Goal: Task Accomplishment & Management: Manage account settings

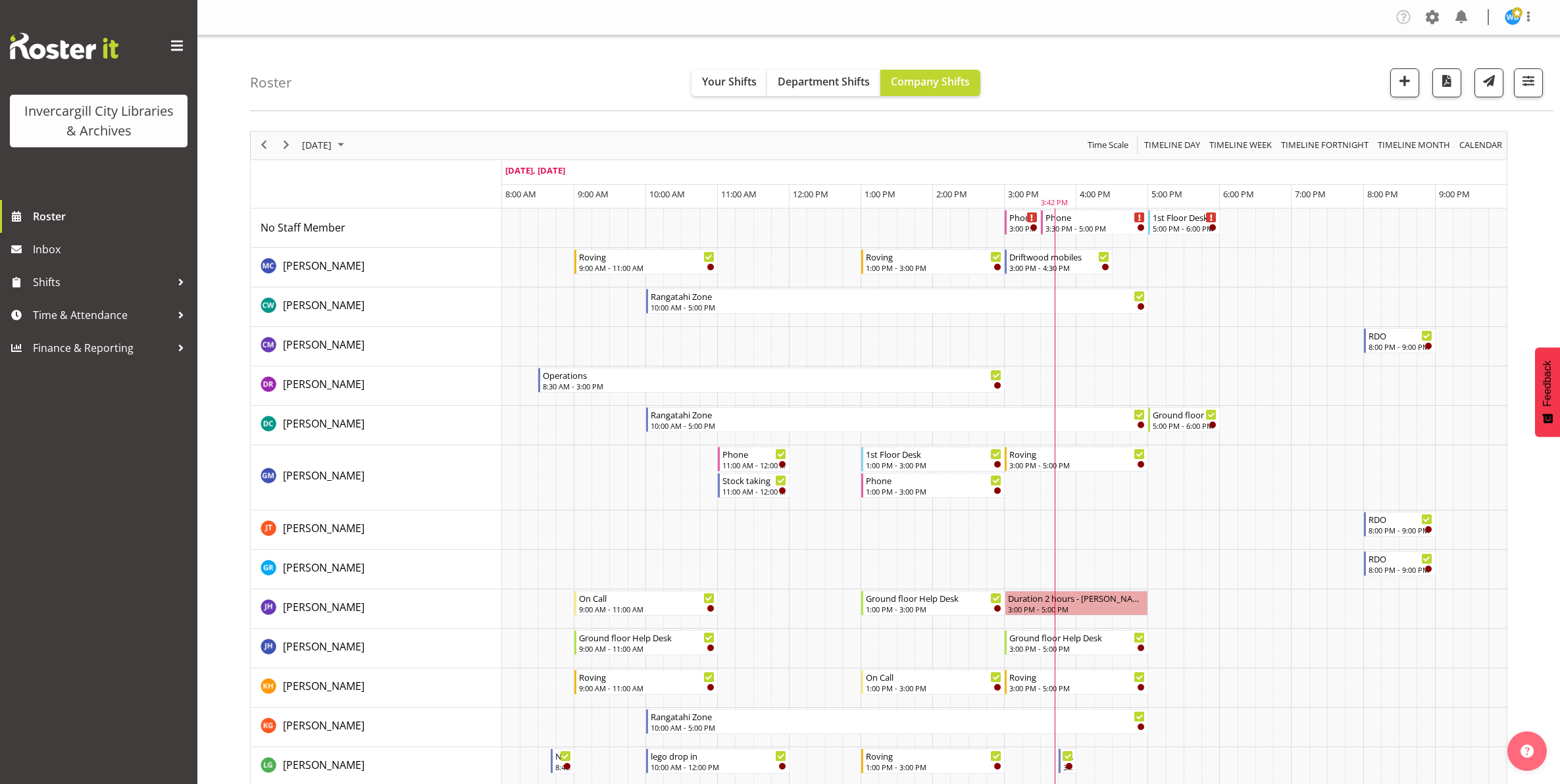
scroll to position [164, 0]
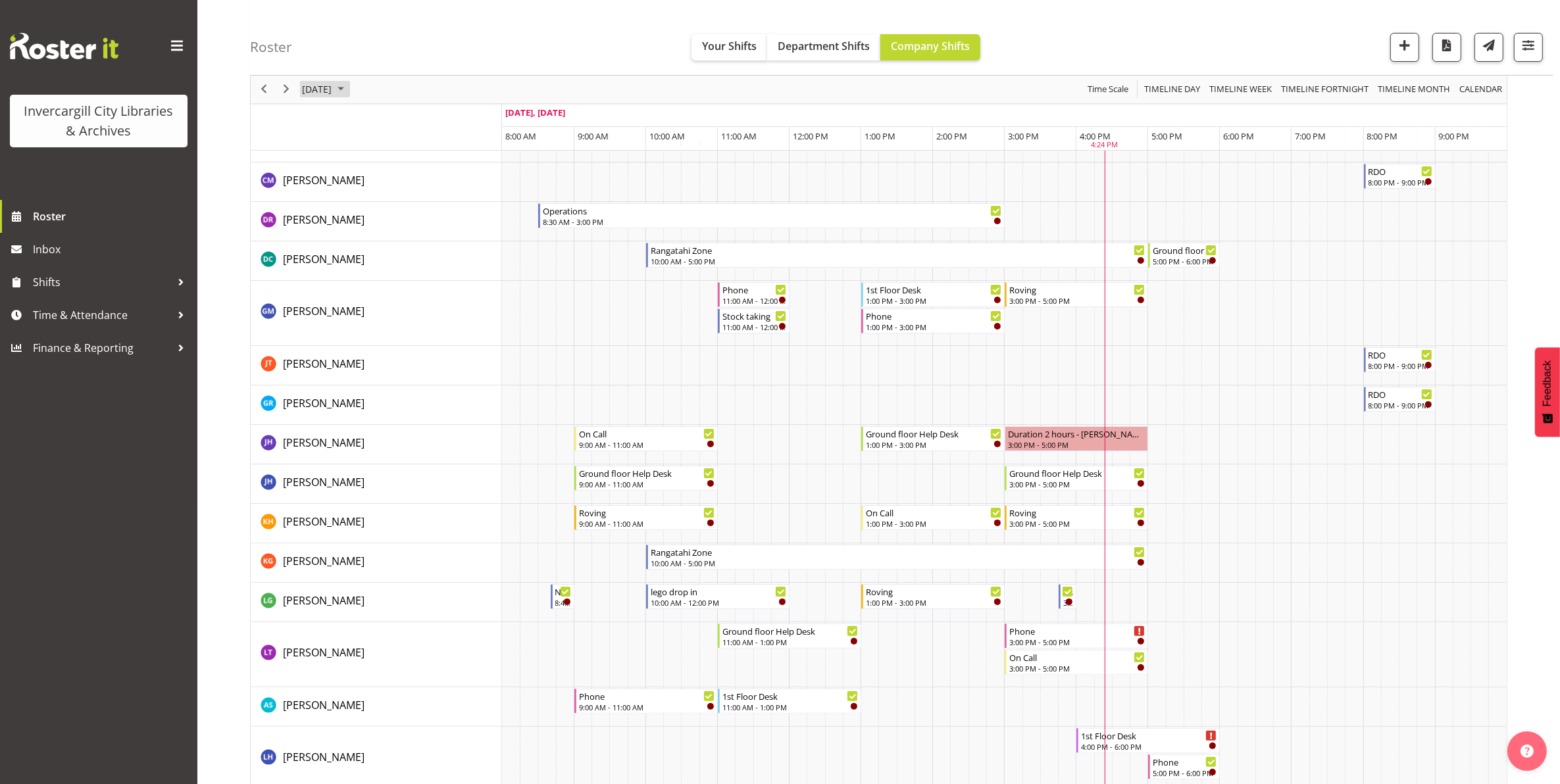
click at [333, 89] on span "[DATE]" at bounding box center [317, 90] width 32 height 16
click at [438, 237] on span "27" at bounding box center [442, 235] width 20 height 20
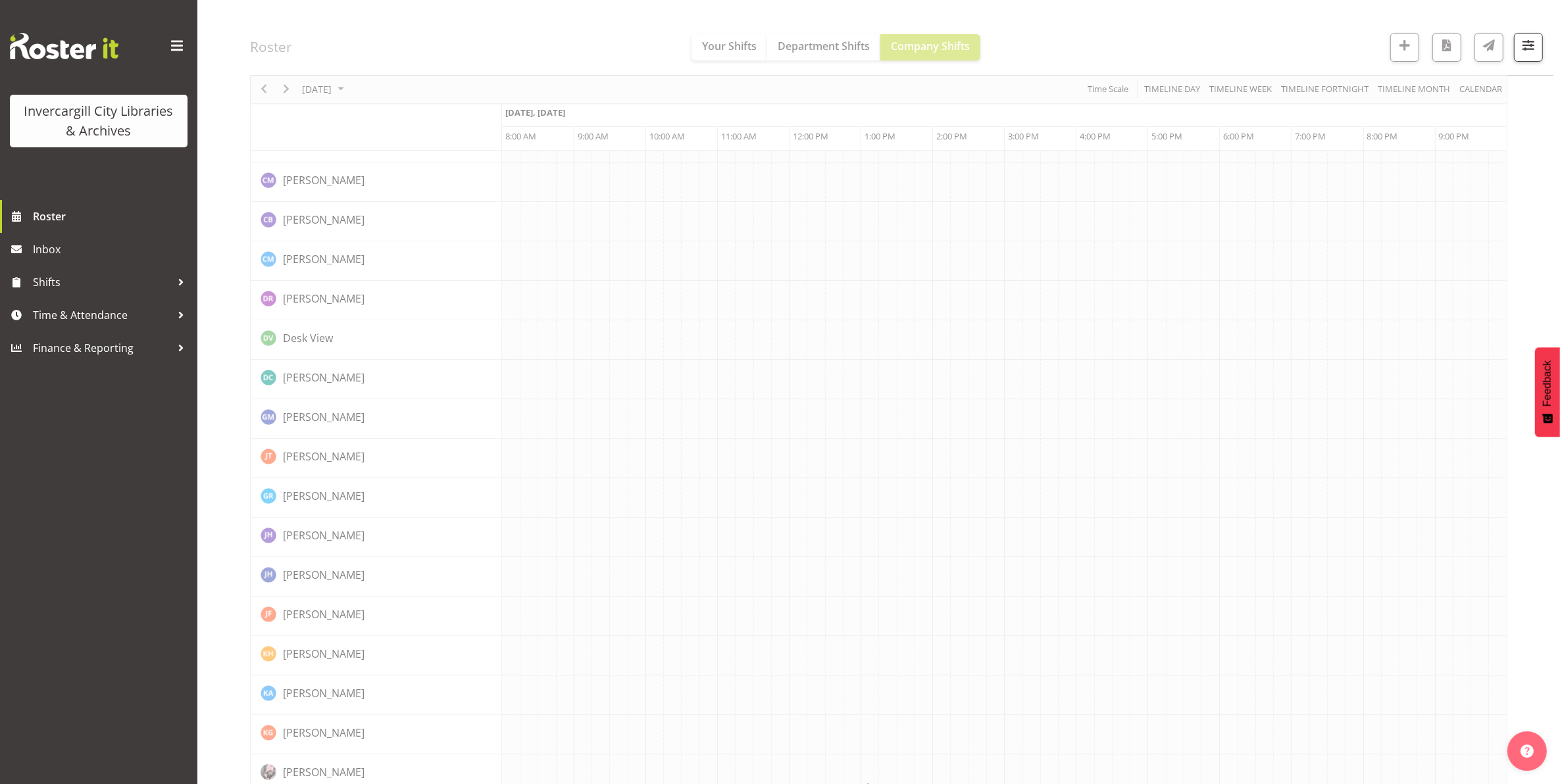
scroll to position [0, 0]
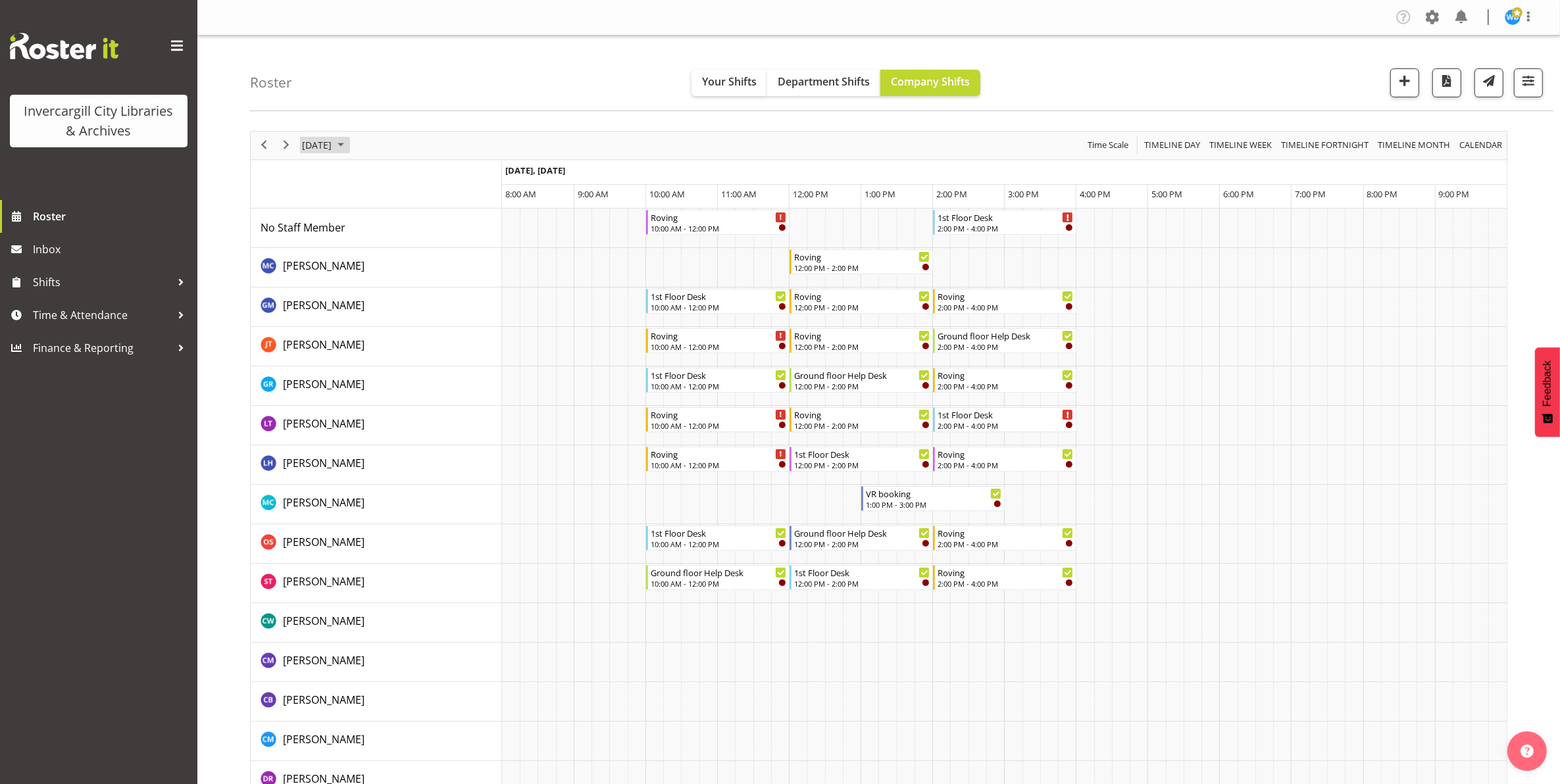
click at [333, 148] on span "September 27, 2025" at bounding box center [317, 145] width 32 height 16
click at [314, 318] on span "28" at bounding box center [316, 313] width 20 height 20
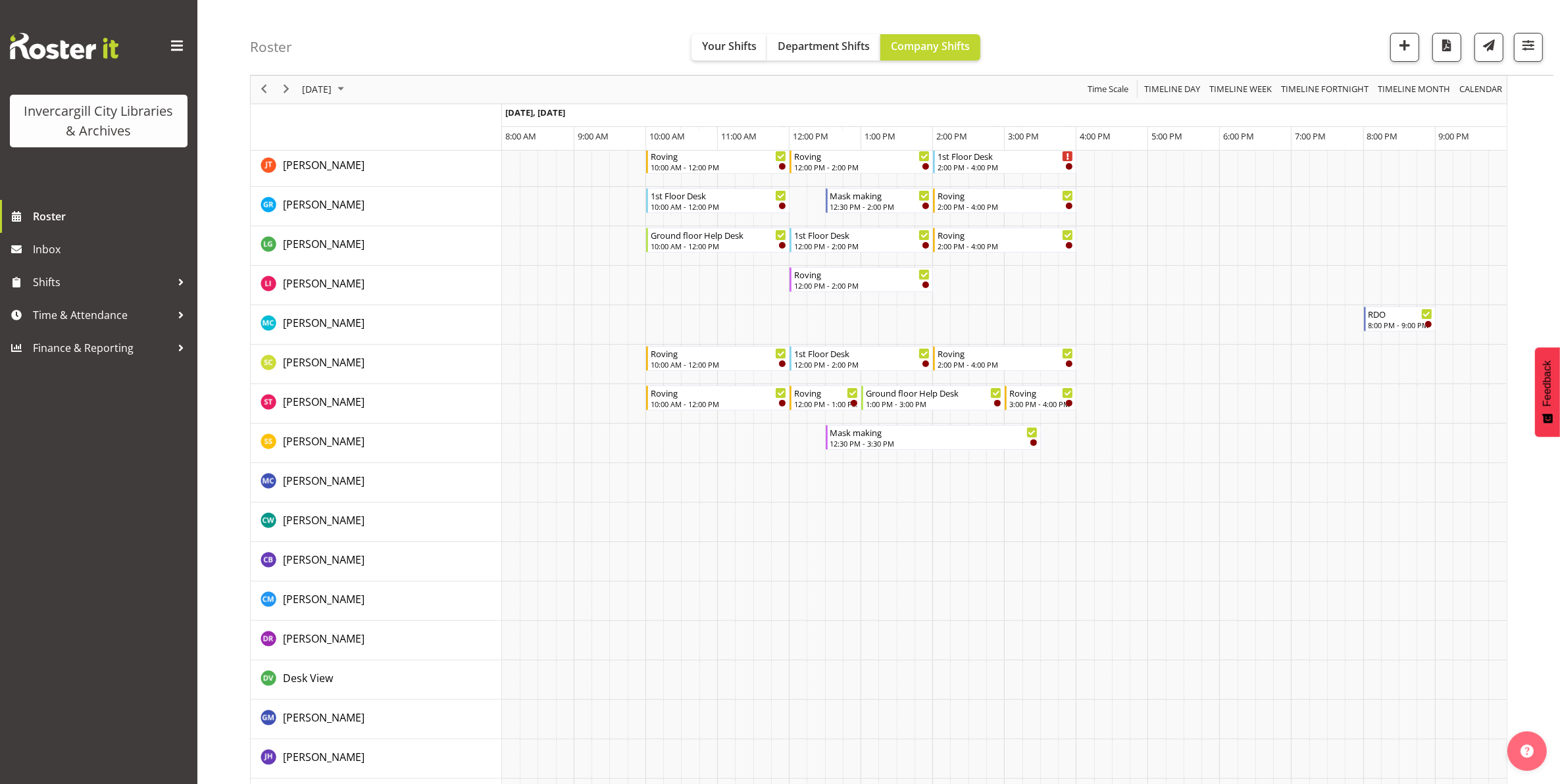
scroll to position [164, 0]
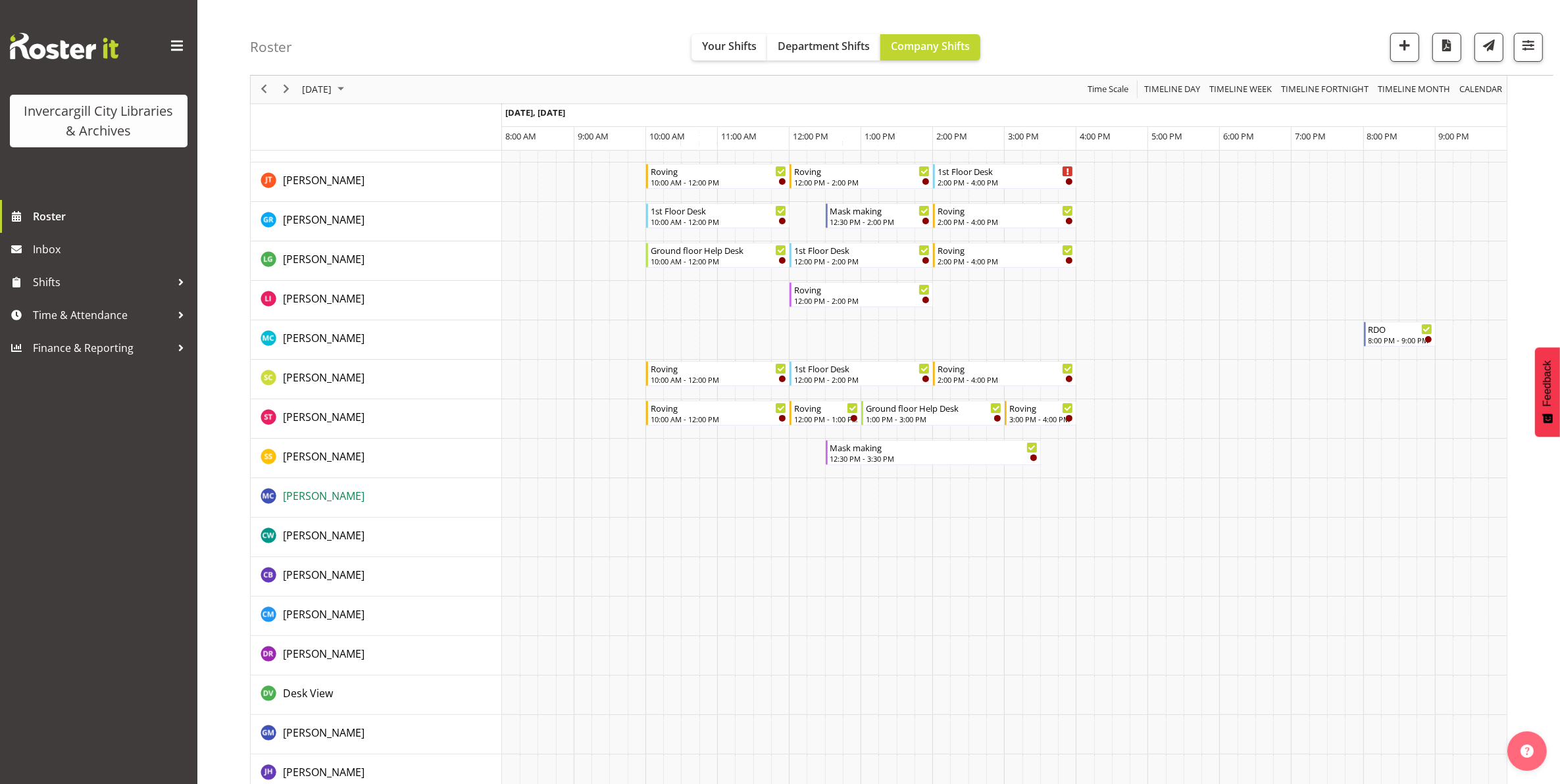
click at [320, 495] on span "[PERSON_NAME]" at bounding box center [324, 496] width 82 height 15
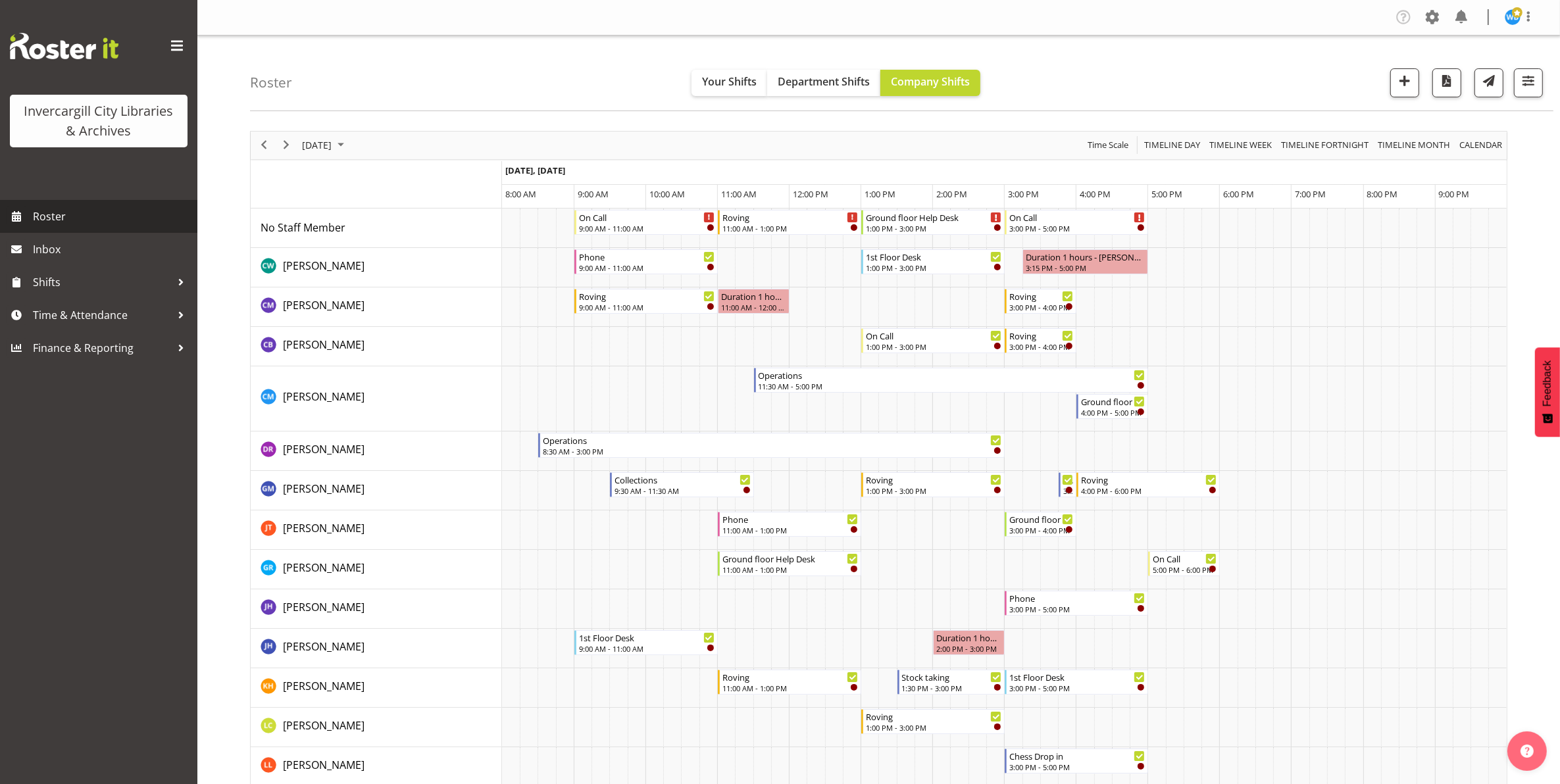
click at [45, 211] on span "Roster" at bounding box center [112, 216] width 158 height 20
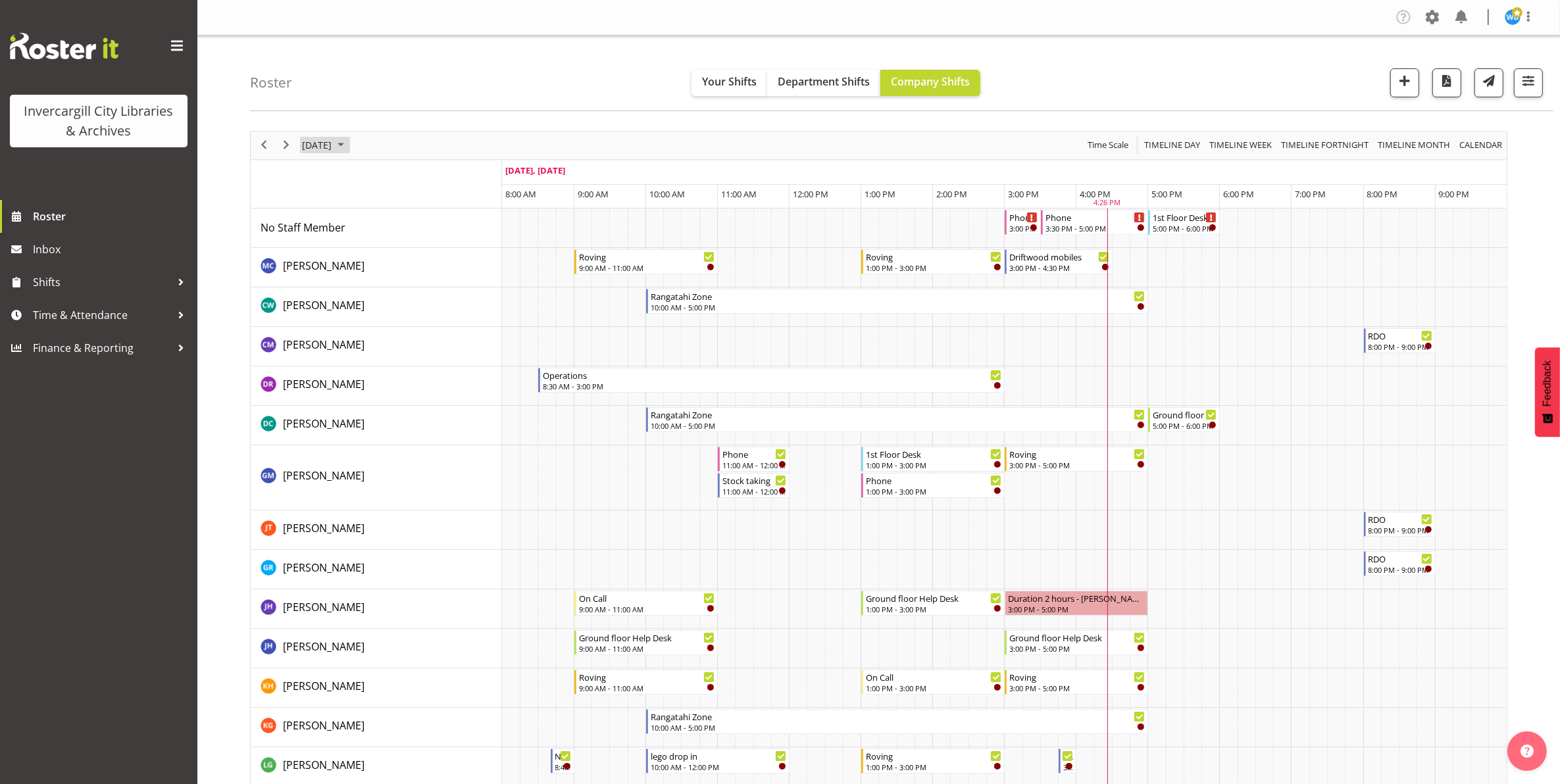
click at [319, 145] on span "[DATE]" at bounding box center [317, 145] width 32 height 16
click at [152, 126] on div "Invercargill City Libraries & Archives" at bounding box center [98, 121] width 151 height 40
click at [37, 128] on div "Invercargill City Libraries & Archives" at bounding box center [98, 121] width 151 height 40
click at [183, 48] on span at bounding box center [177, 46] width 21 height 21
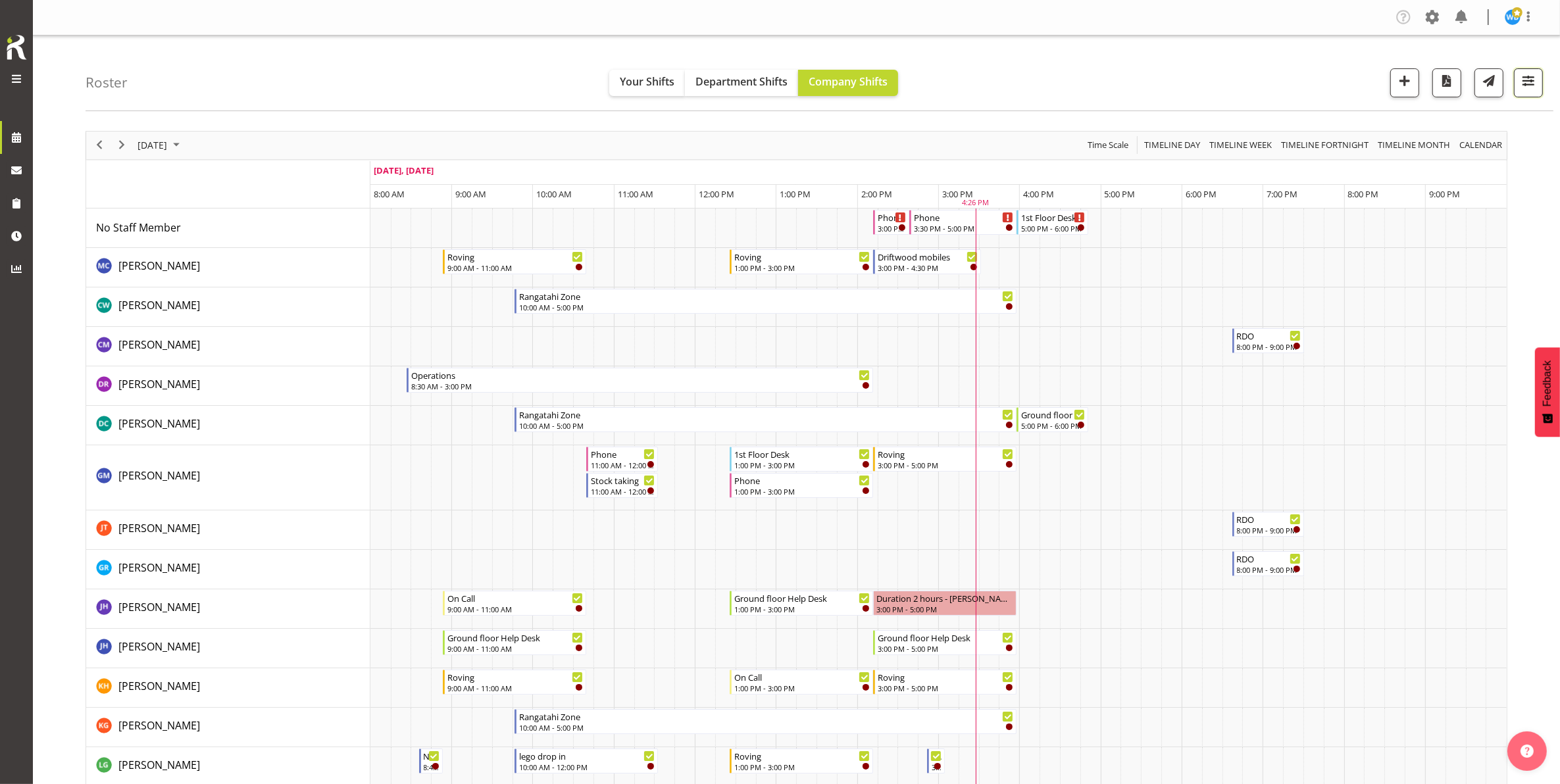
click at [1525, 88] on span "button" at bounding box center [1528, 80] width 17 height 17
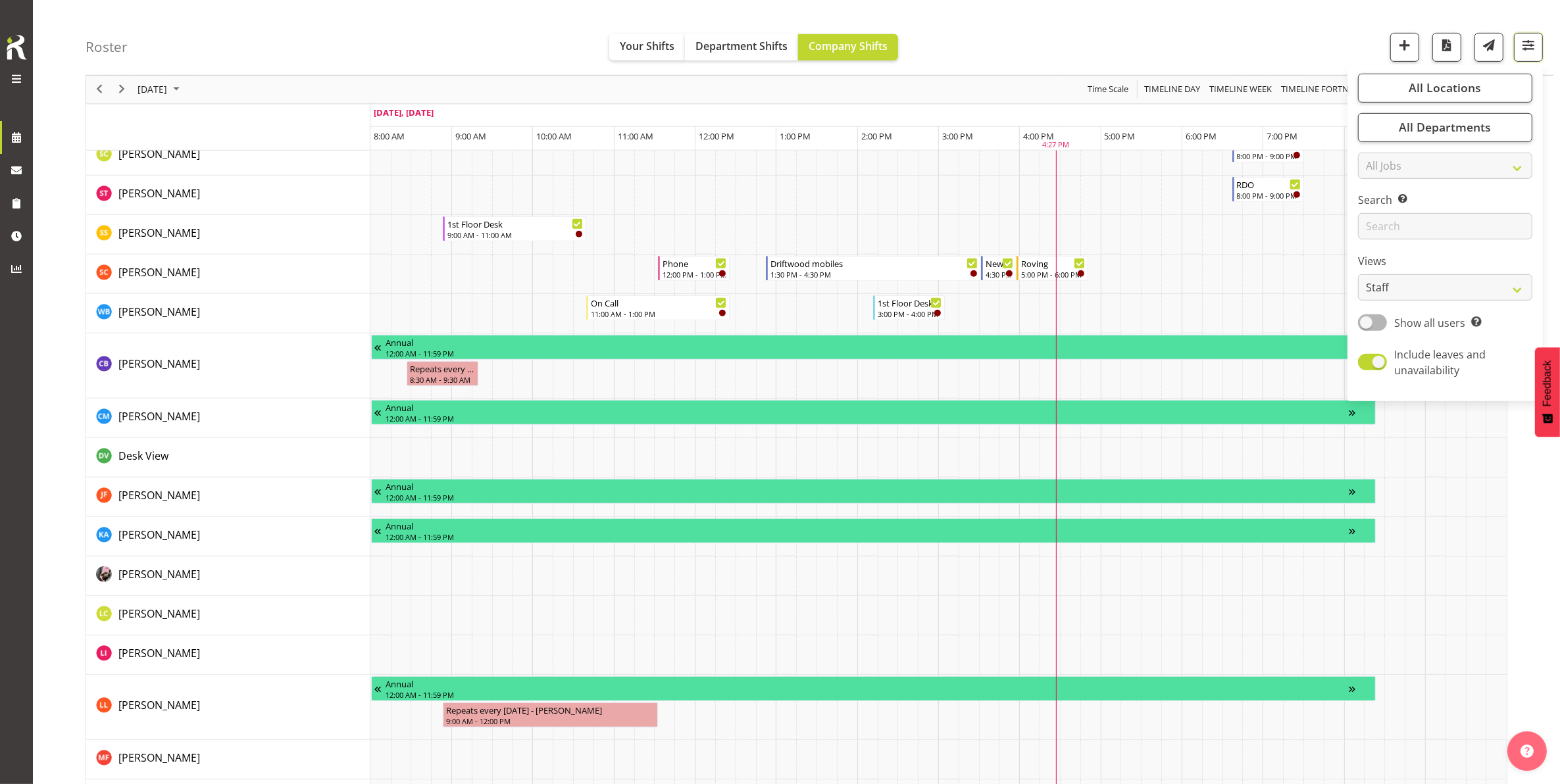
scroll to position [895, 0]
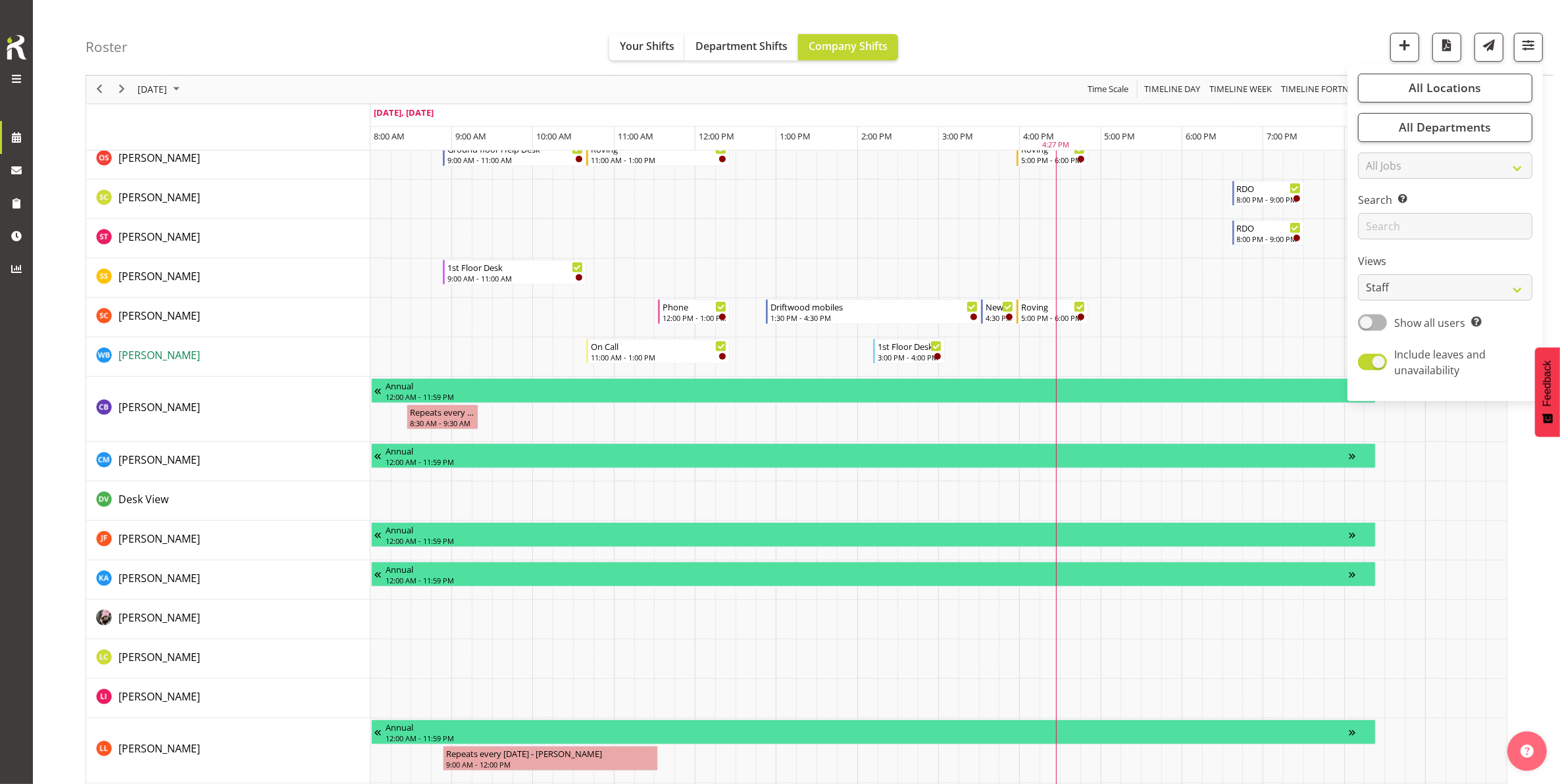
click at [149, 357] on span "[PERSON_NAME]" at bounding box center [159, 355] width 82 height 15
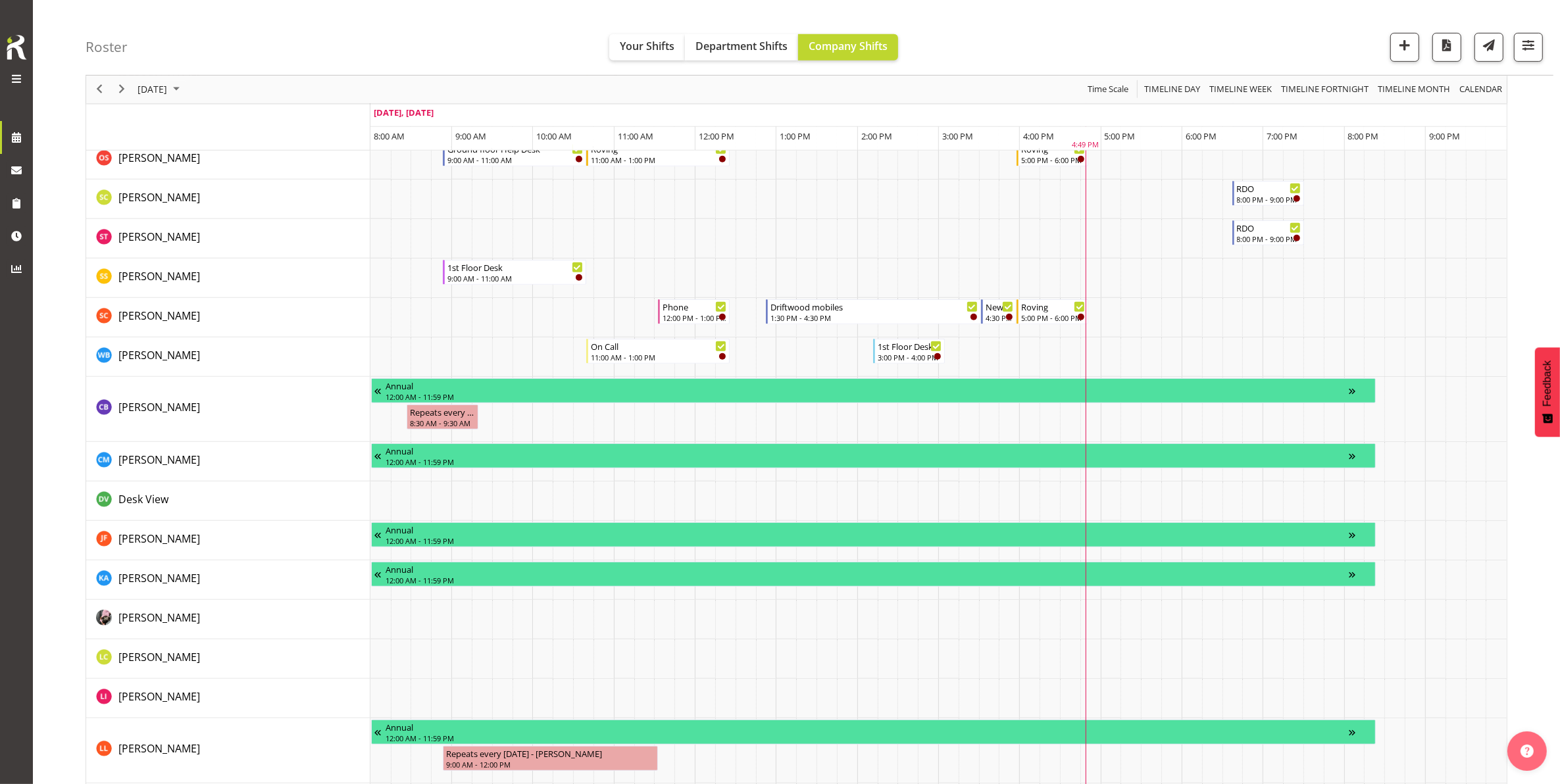
click at [1064, 53] on div "Roster Your Shifts Department Shifts Company Shifts All Locations [GEOGRAPHIC_D…" at bounding box center [819, 38] width 1468 height 76
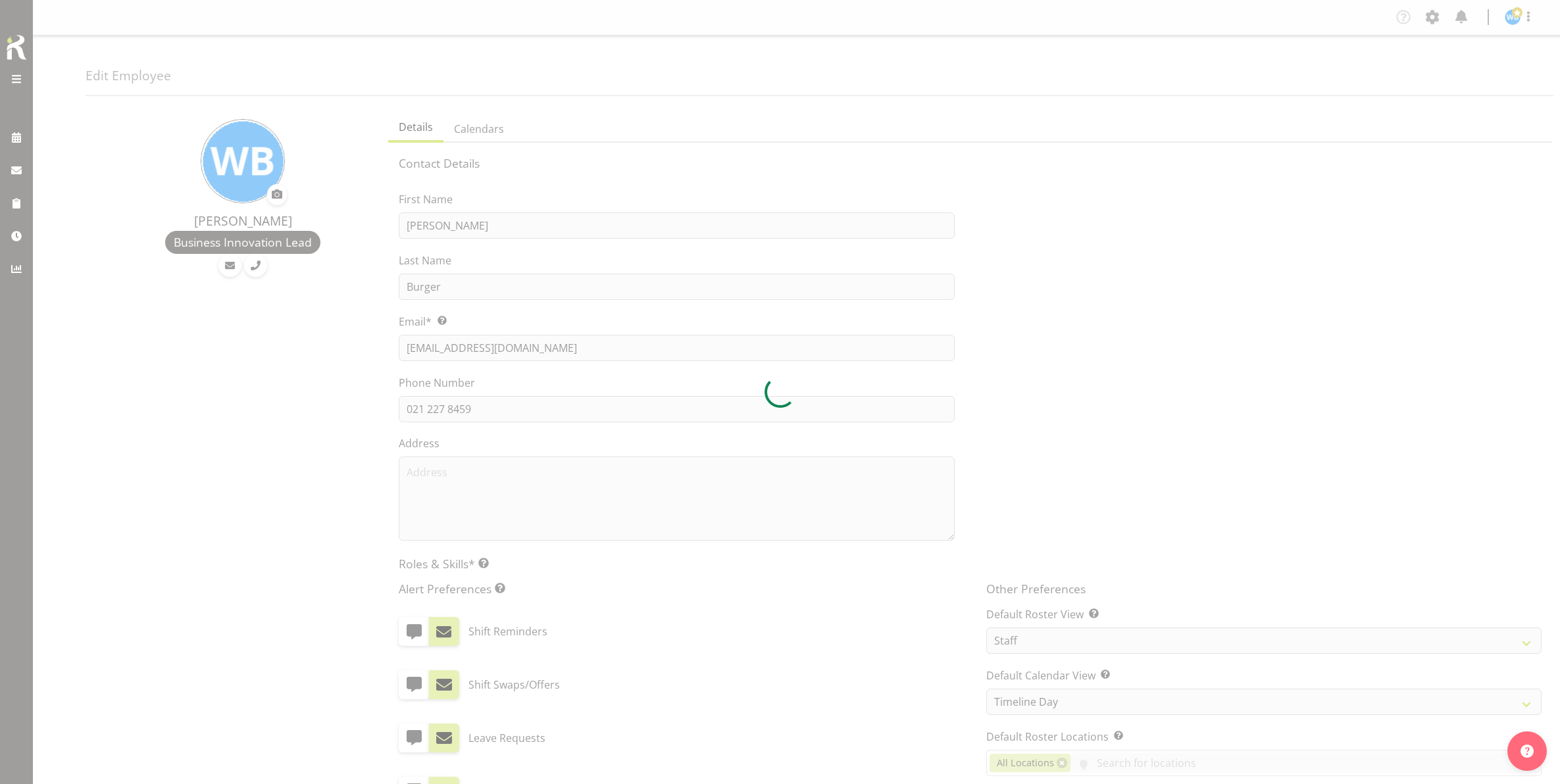
select select "TimelineDay"
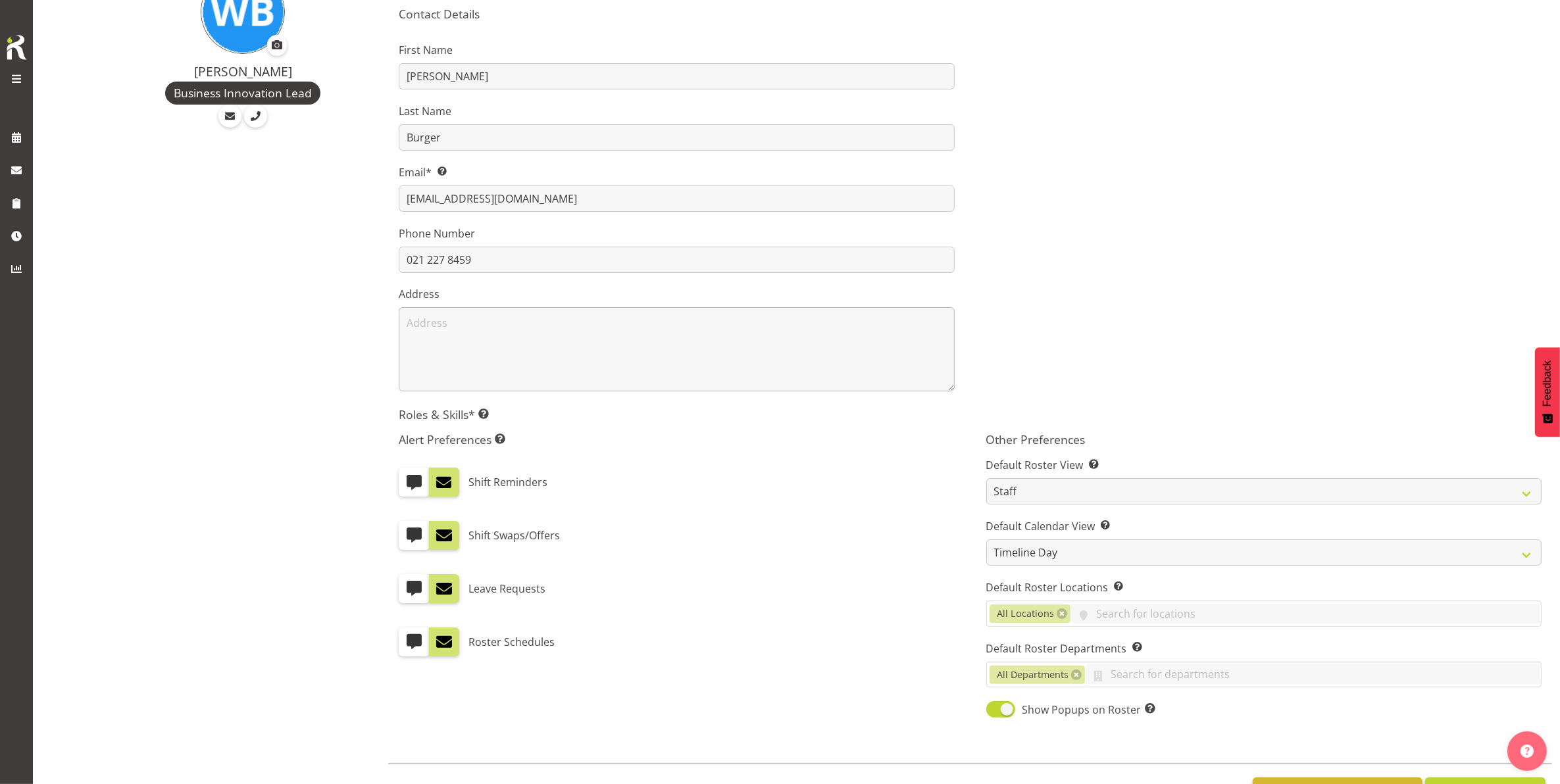
scroll to position [164, 0]
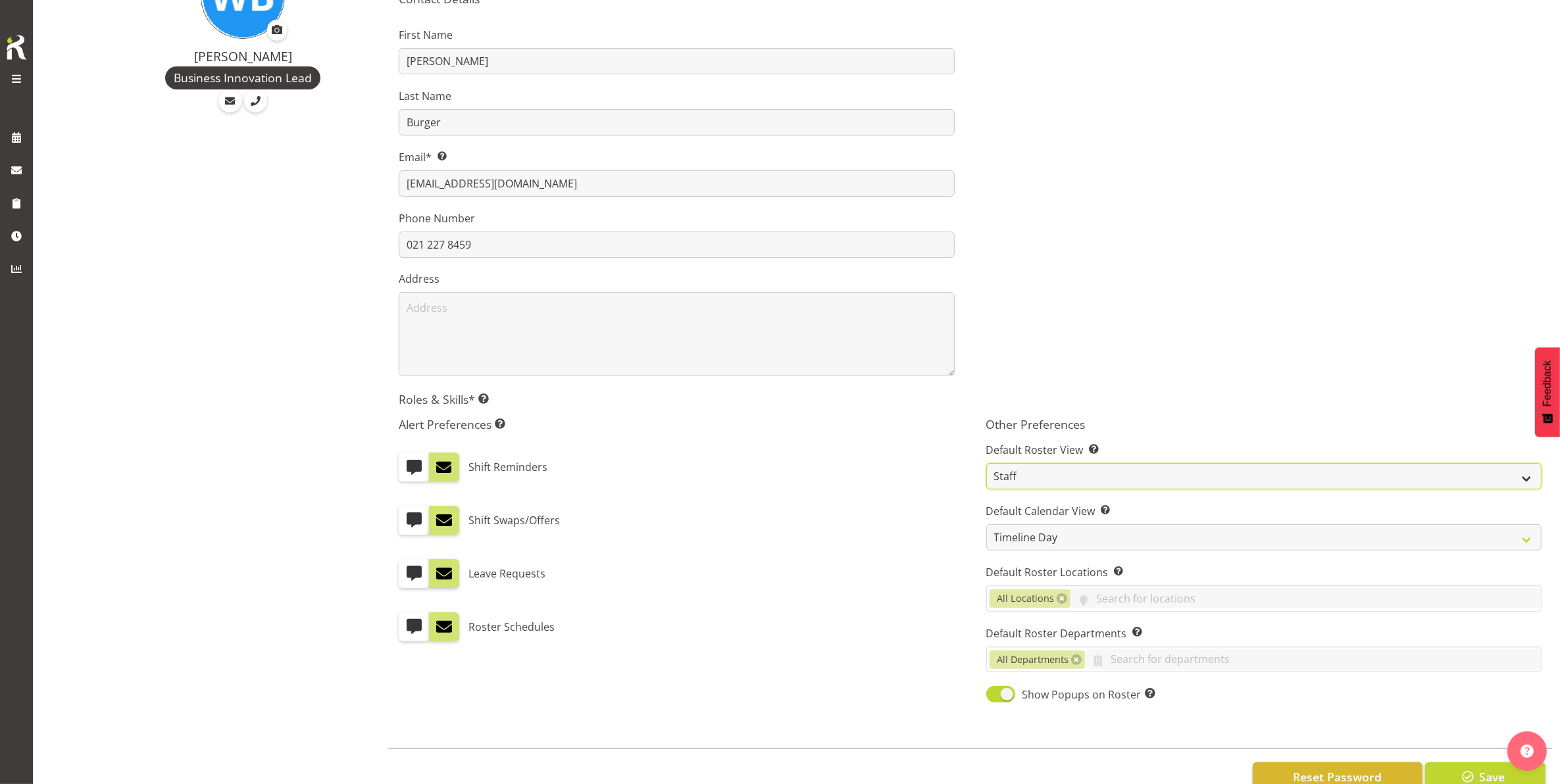
click at [1044, 474] on select "Staff Role Shift - Horizontal Shift - Vertical Staff - Location" at bounding box center [1263, 476] width 555 height 27
click at [1047, 479] on select "Staff Role Shift - Horizontal Shift - Vertical Staff - Location" at bounding box center [1263, 476] width 555 height 27
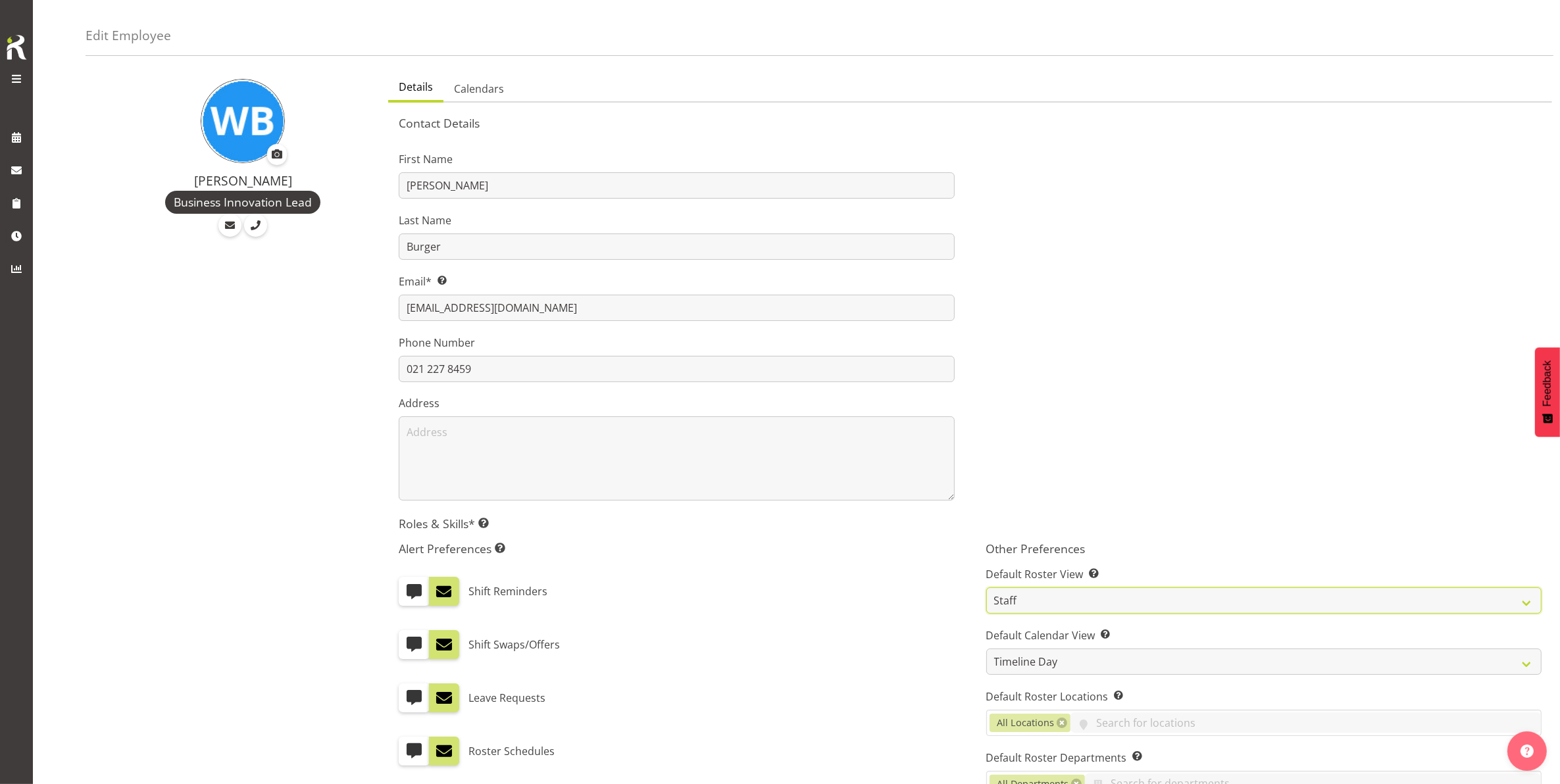
scroll to position [0, 0]
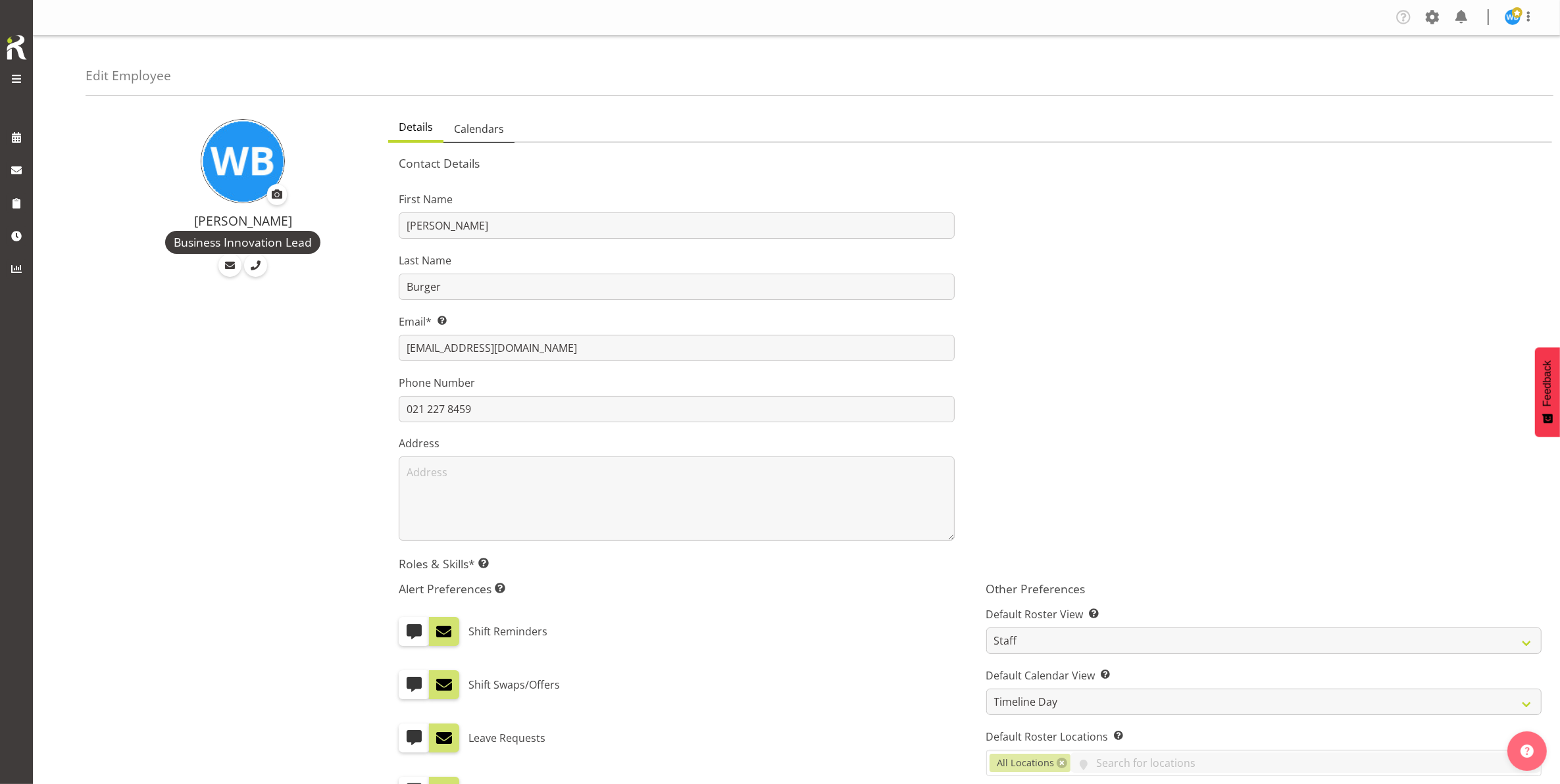
click at [484, 126] on span "Calendars" at bounding box center [479, 128] width 50 height 15
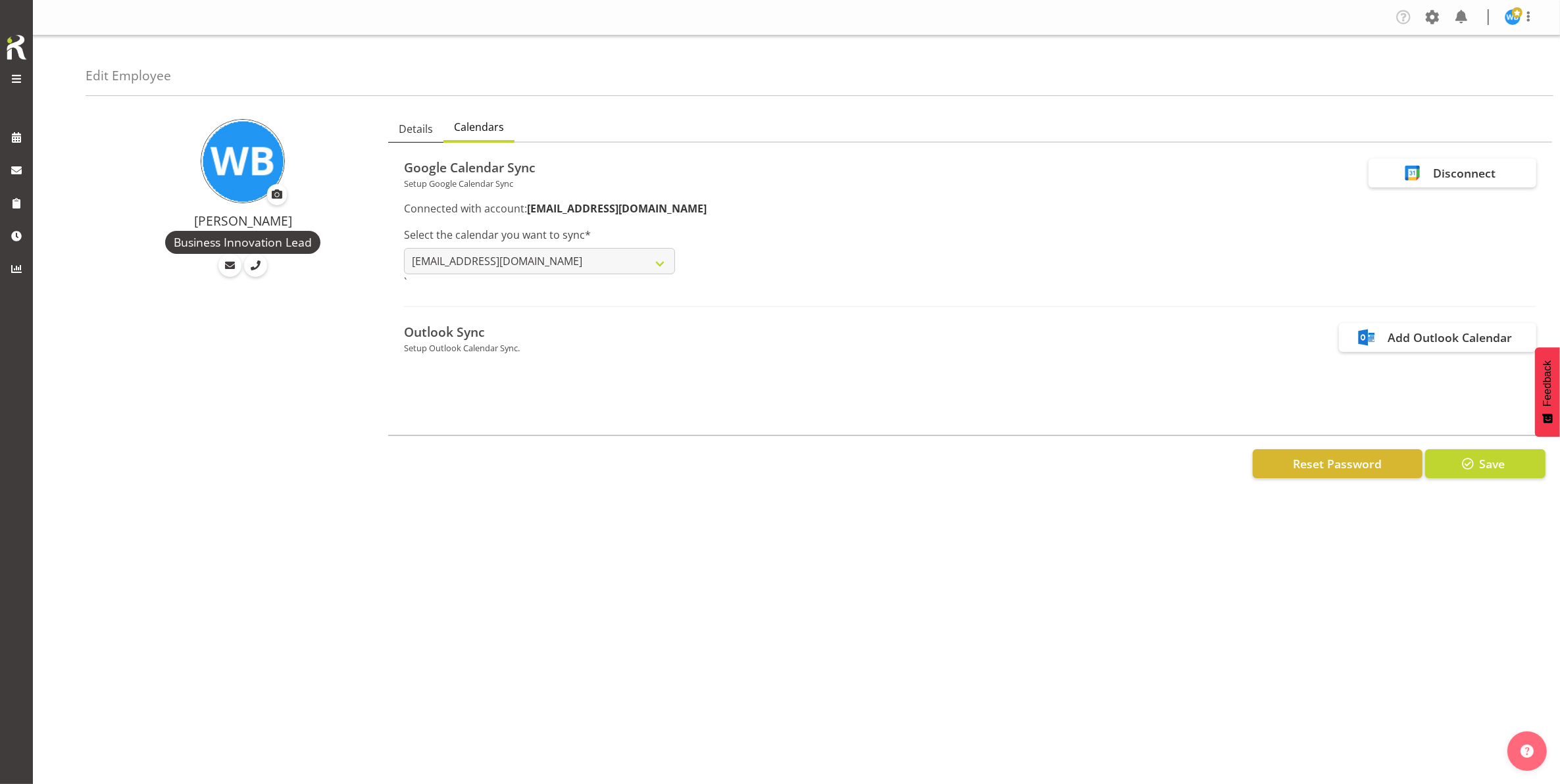
click at [417, 129] on span "Details" at bounding box center [416, 128] width 34 height 15
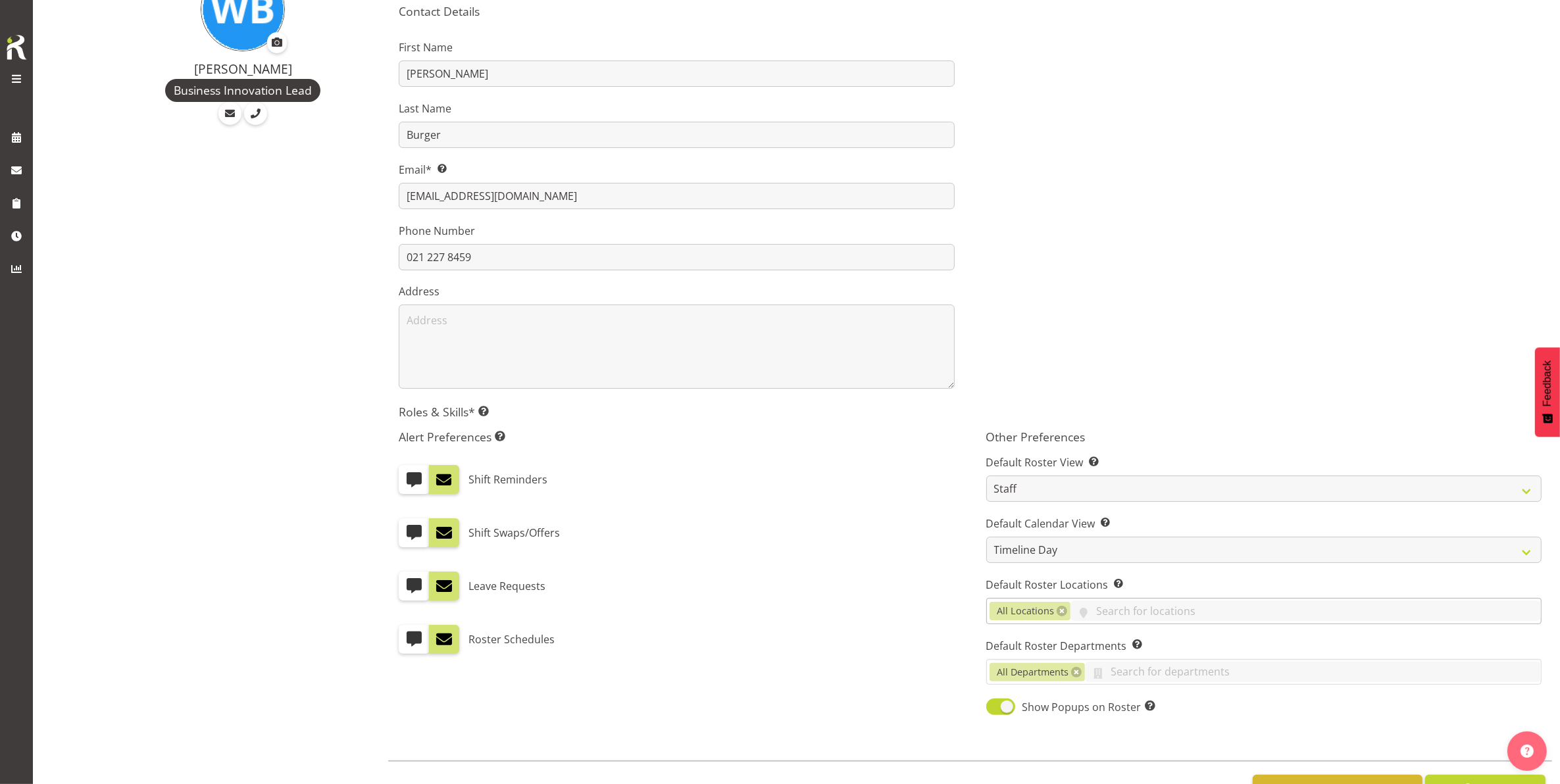
scroll to position [204, 0]
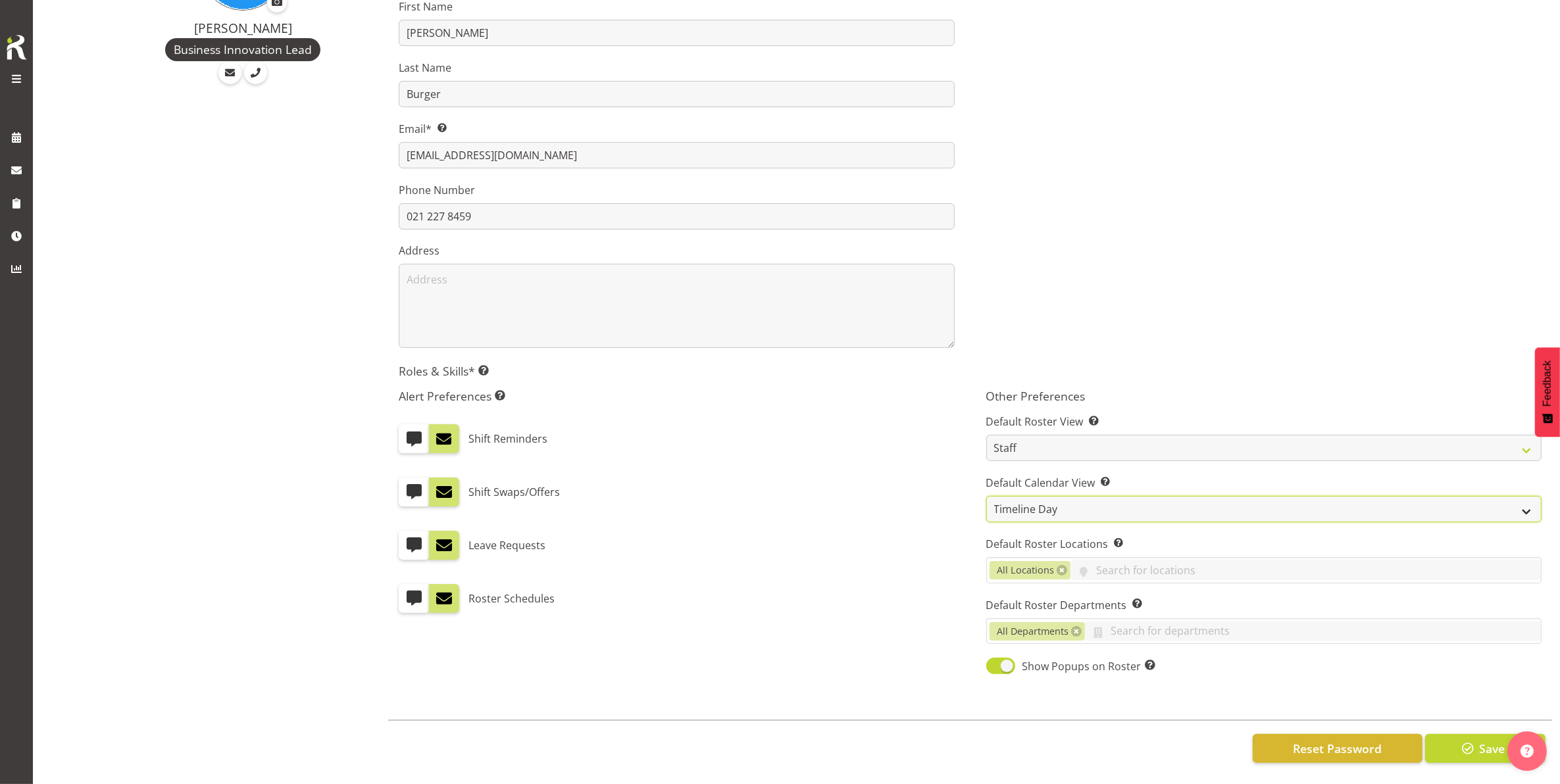
click at [1130, 498] on select "Day Timeline Day Week (current default) Timeline Week Fortnight Month Calendar" at bounding box center [1263, 510] width 555 height 27
